Goal: Find specific page/section: Find specific page/section

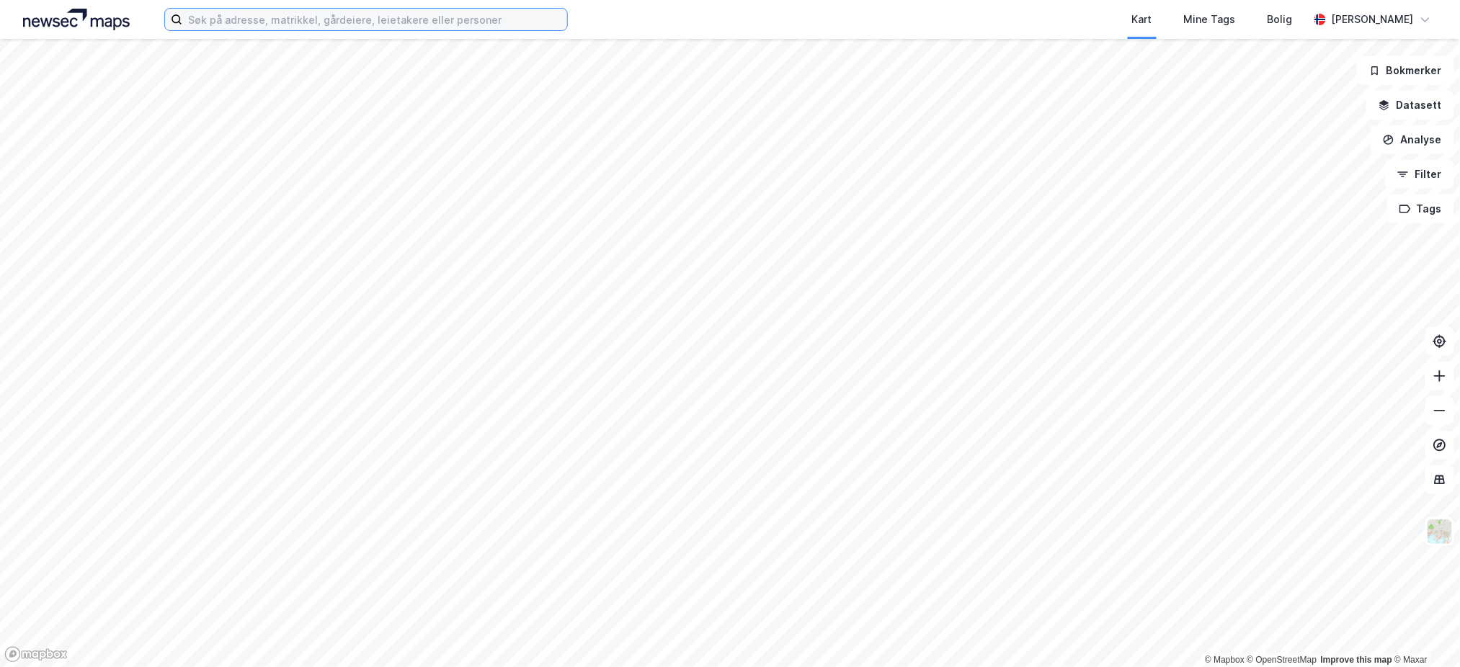
click at [401, 25] on input at bounding box center [374, 20] width 385 height 22
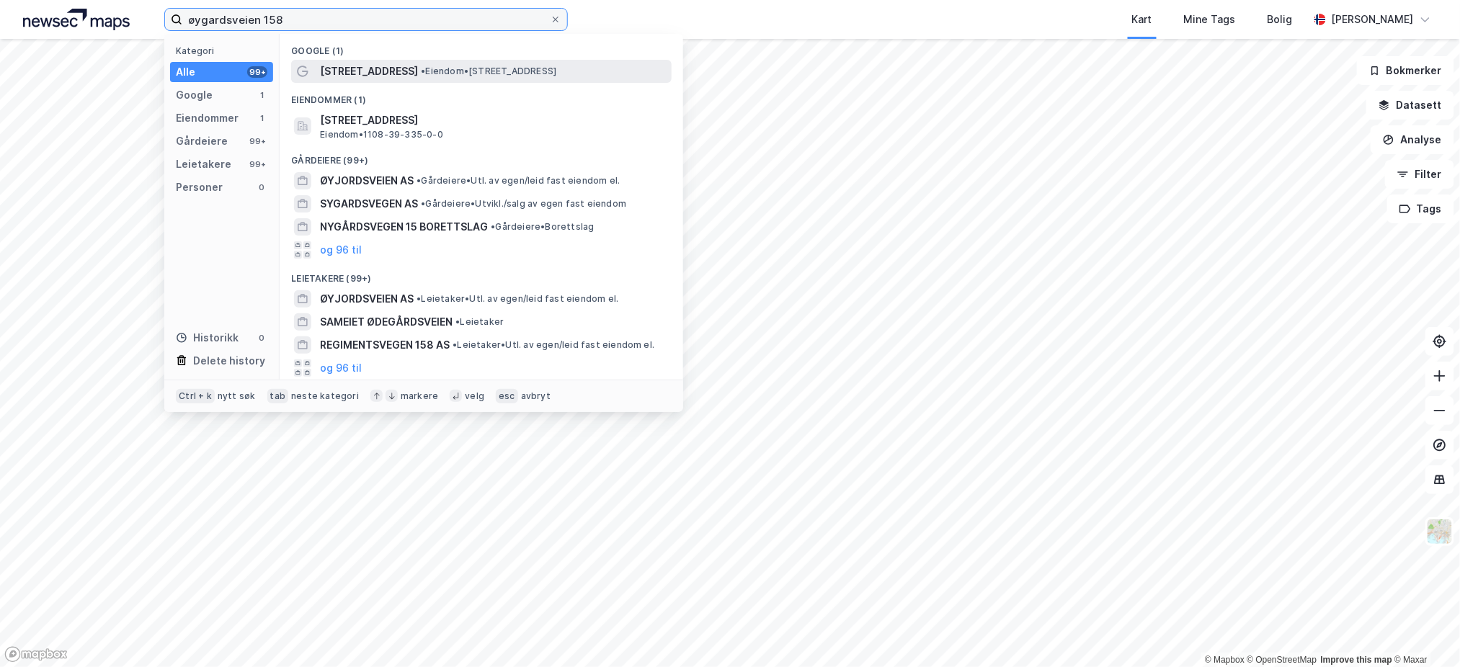
type input "øygardsveien 158"
click at [404, 63] on span "[STREET_ADDRESS]" at bounding box center [369, 71] width 98 height 17
